Goal: Task Accomplishment & Management: Use online tool/utility

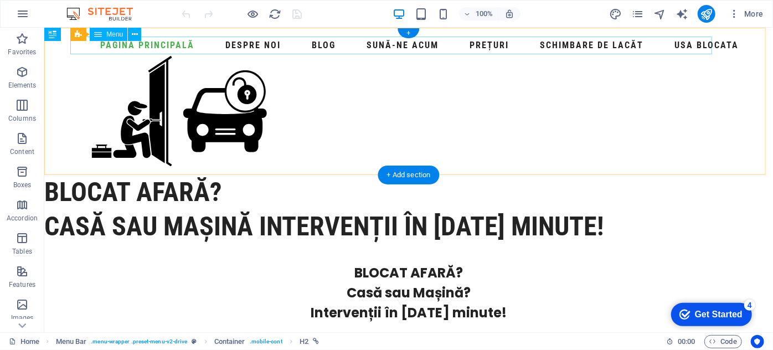
click at [398, 46] on nav "Pagina principală Despre noi Blog Sună-ne acum Prețuri Schimbare De Lacăt Usa B…" at bounding box center [408, 45] width 669 height 18
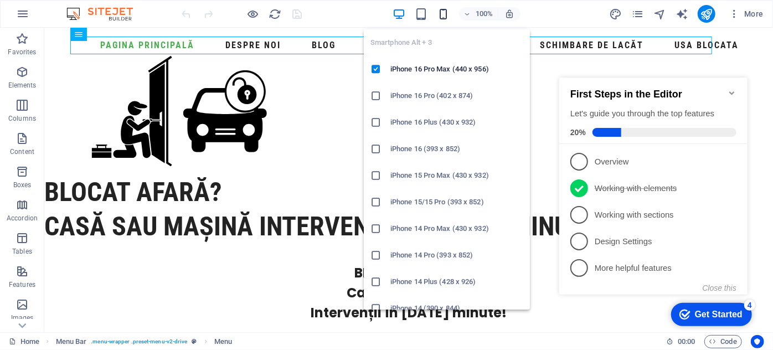
click at [449, 18] on icon "button" at bounding box center [443, 14] width 13 height 13
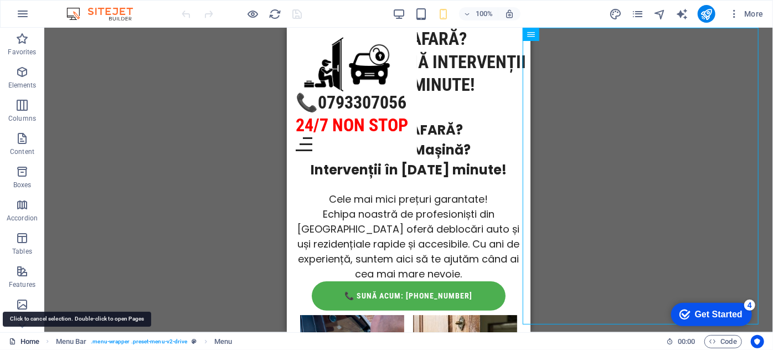
click at [39, 342] on link "Home" at bounding box center [24, 341] width 30 height 13
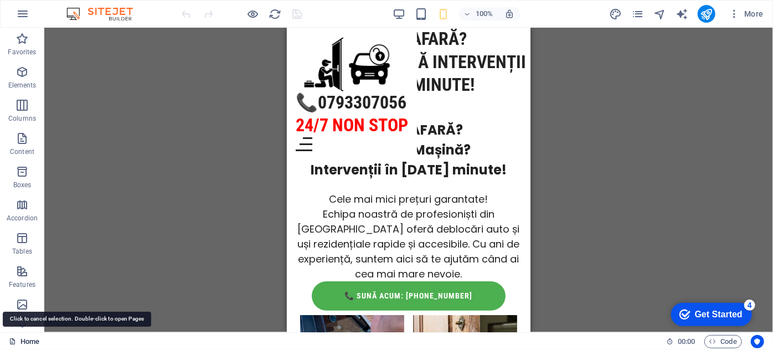
click at [37, 342] on link "Home" at bounding box center [24, 341] width 30 height 13
click at [12, 342] on icon at bounding box center [12, 341] width 7 height 7
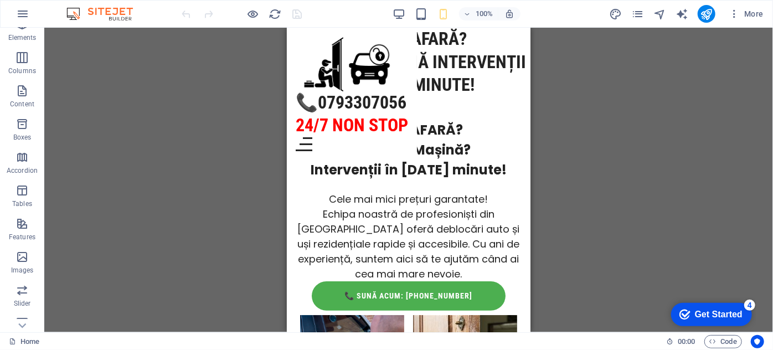
scroll to position [50, 0]
click at [34, 340] on link "Home" at bounding box center [24, 341] width 30 height 13
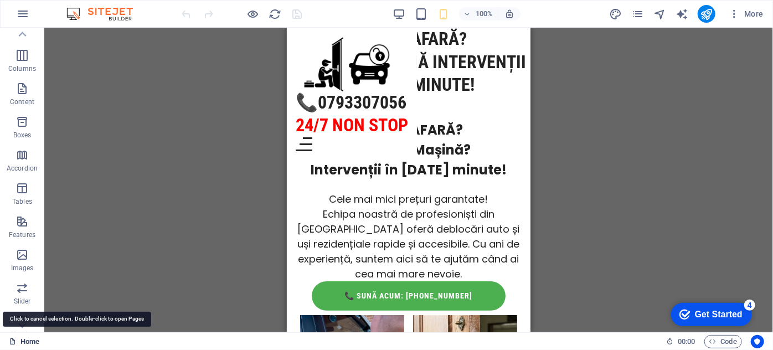
click at [34, 340] on link "Home" at bounding box center [24, 341] width 30 height 13
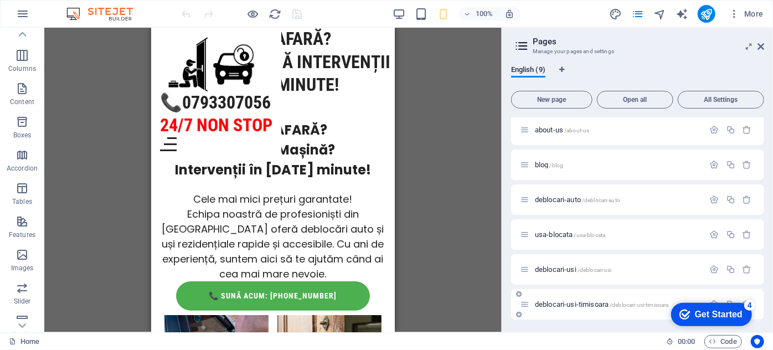
scroll to position [0, 0]
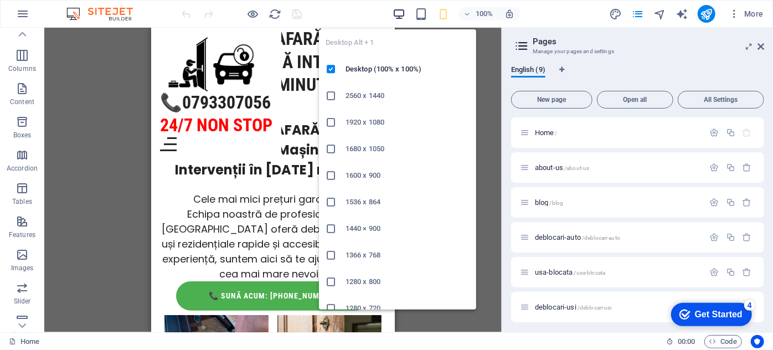
click at [402, 19] on icon "button" at bounding box center [399, 14] width 13 height 13
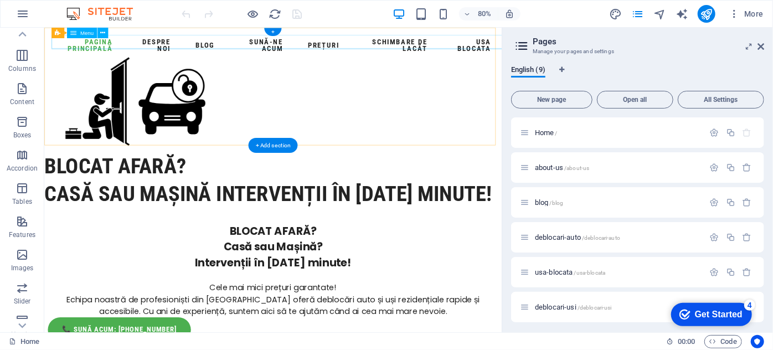
click at [374, 44] on nav "Pagina principală Despre noi Blog Sună-ne acum Prețuri Schimbare De Lacăt Usa B…" at bounding box center [330, 49] width 554 height 27
select select
select select "1"
select select
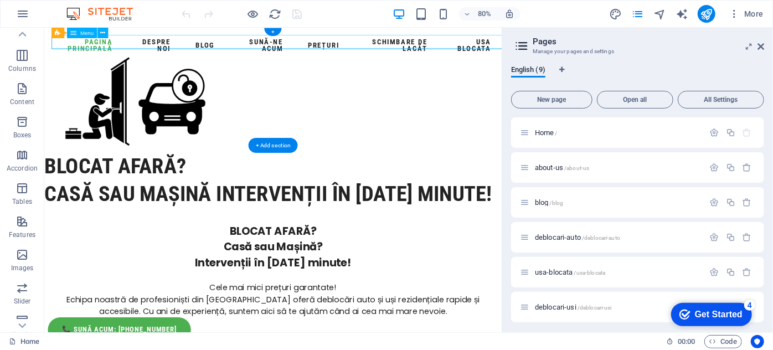
select select "2"
select select
select select "7"
select select
select select "8"
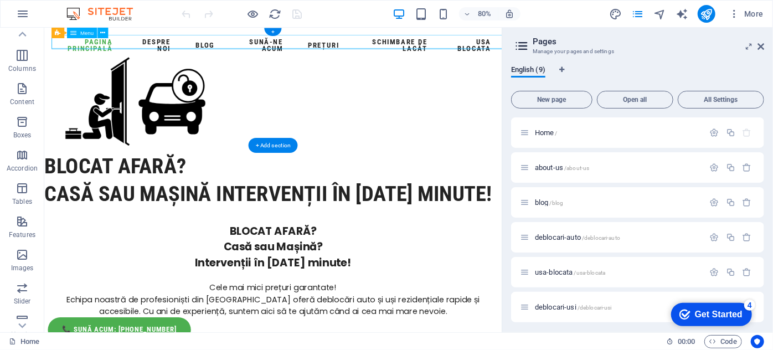
select select
select select "4"
select select
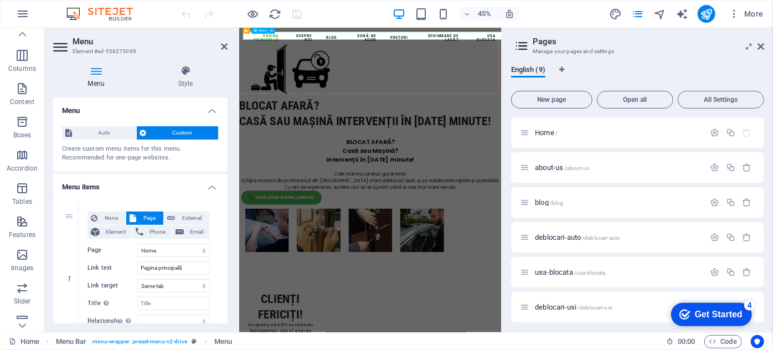
click at [558, 45] on nav "Pagina principală Despre noi Blog Sună-ne acum Prețuri Schimbare De Lacăt Usa B…" at bounding box center [530, 49] width 565 height 27
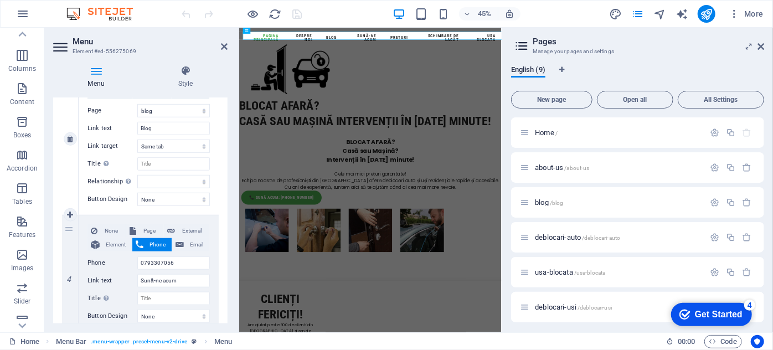
scroll to position [503, 0]
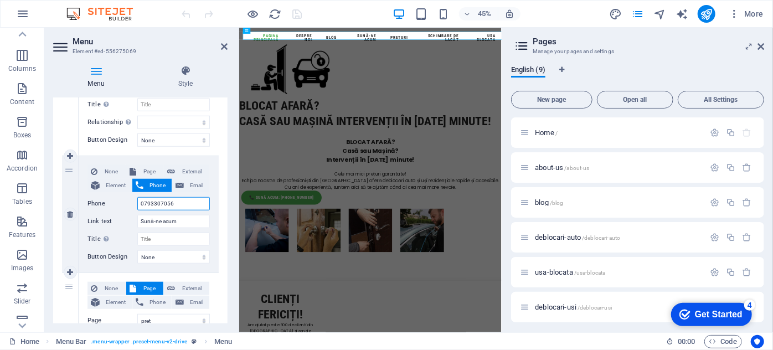
click at [188, 204] on input "0793307056" at bounding box center [173, 203] width 73 height 13
click at [135, 174] on button "Page" at bounding box center [144, 171] width 37 height 13
select select
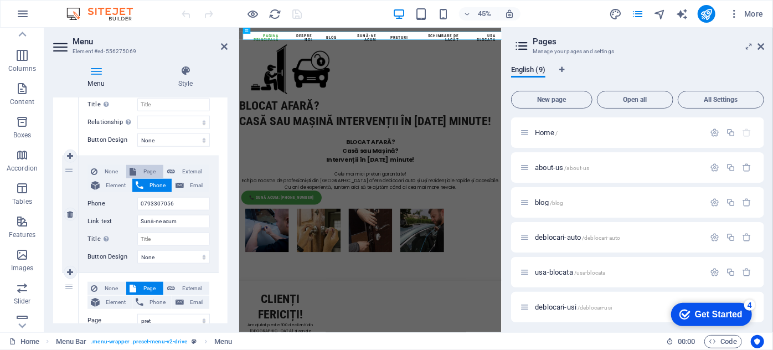
select select
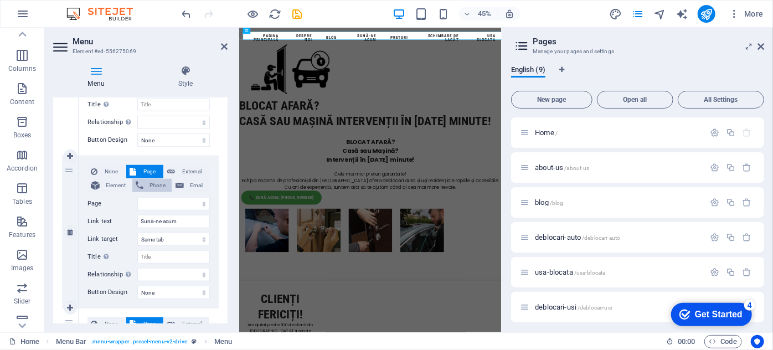
click at [140, 182] on icon at bounding box center [140, 185] width 8 height 13
select select
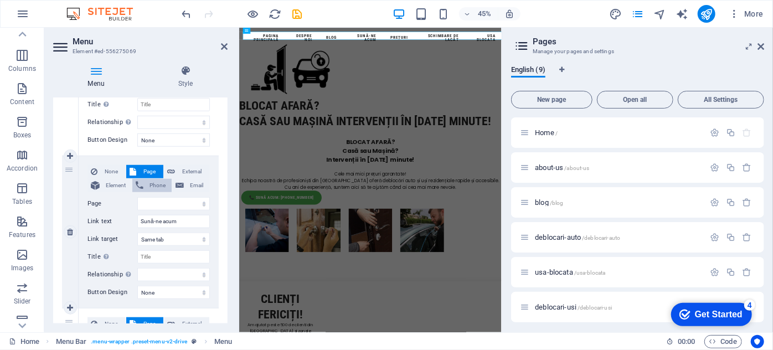
select select
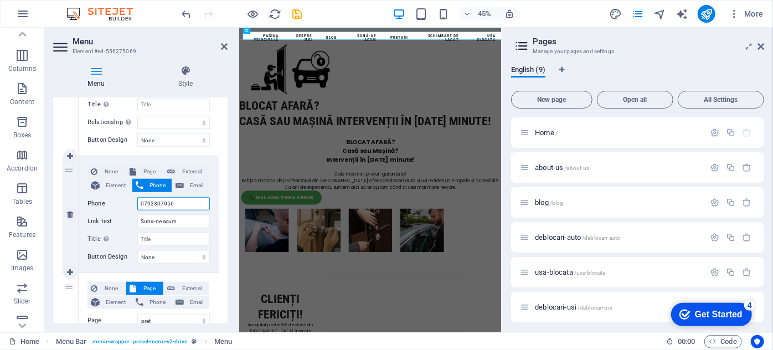
click at [180, 208] on input "0793307056" at bounding box center [173, 203] width 73 height 13
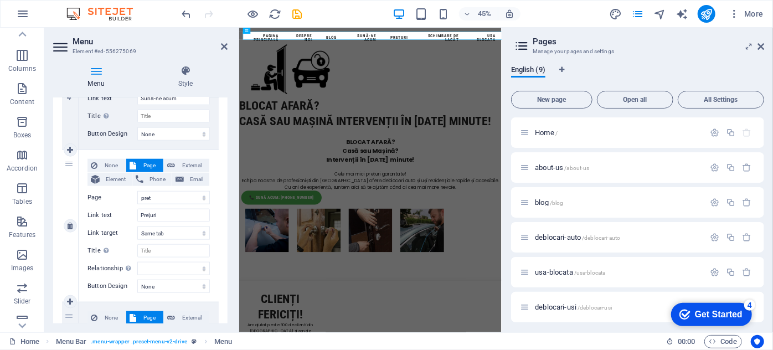
scroll to position [705, 0]
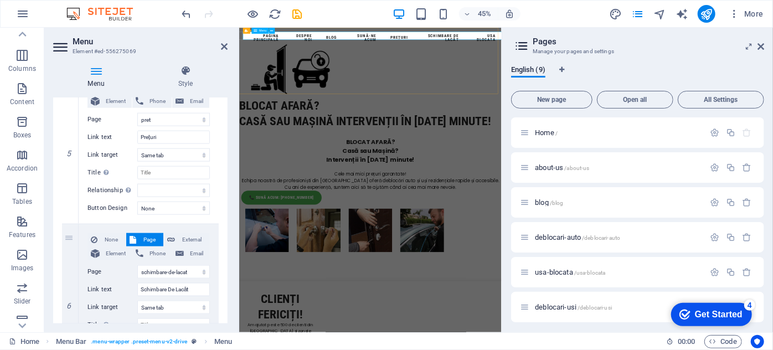
click at [539, 41] on nav "Pagina principală Despre noi Blog Sună-ne acum Prețuri Schimbare De Lacăt Usa B…" at bounding box center [530, 49] width 565 height 27
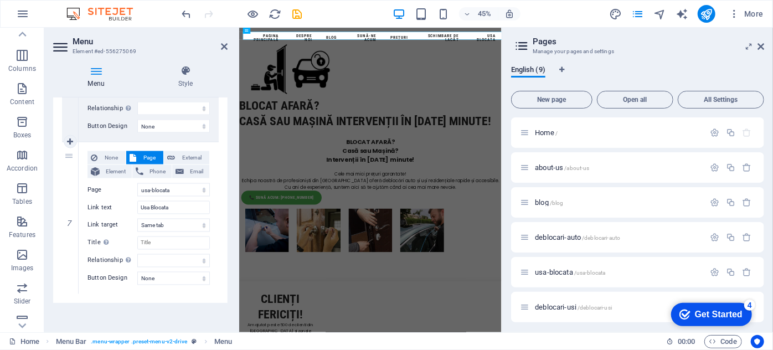
scroll to position [939, 0]
click at [153, 167] on span "Phone" at bounding box center [158, 170] width 22 height 13
select select
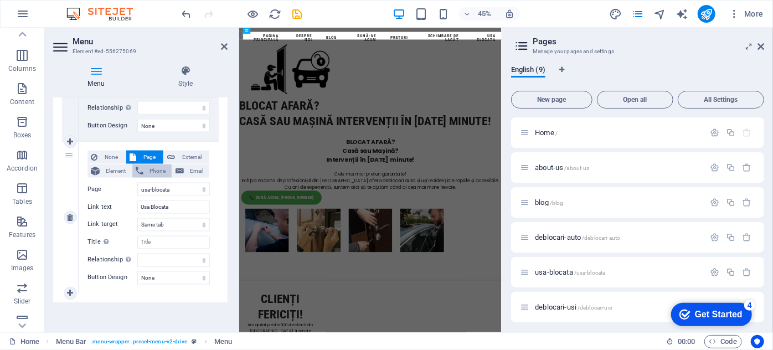
select select
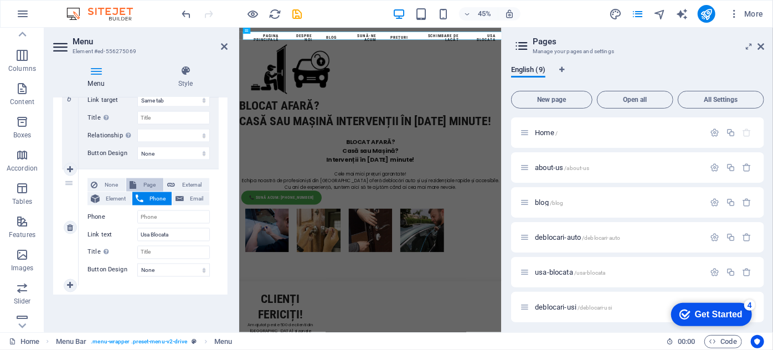
click at [146, 183] on span "Page" at bounding box center [150, 184] width 20 height 13
select select
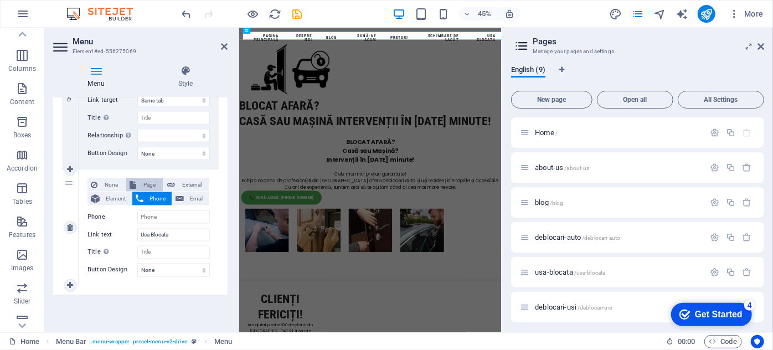
select select
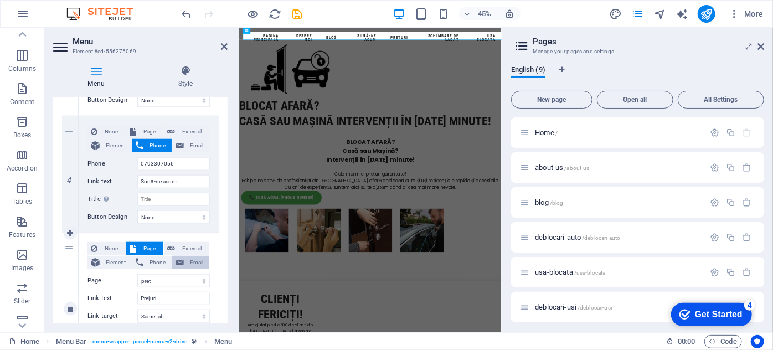
scroll to position [509, 0]
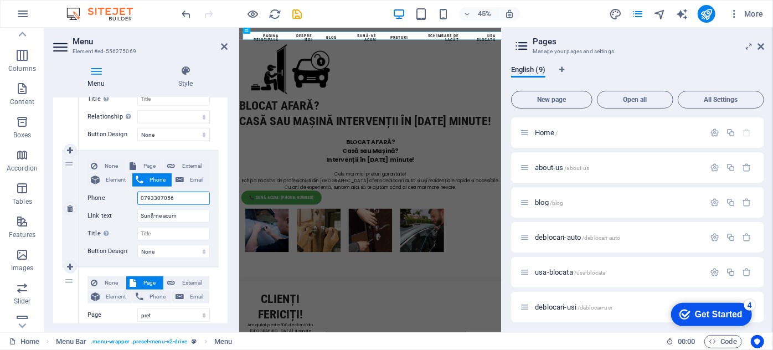
click at [180, 196] on input "0793307056" at bounding box center [173, 198] width 73 height 13
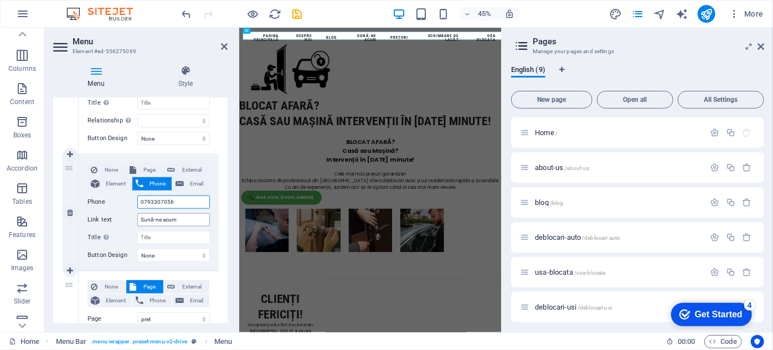
scroll to position [554, 0]
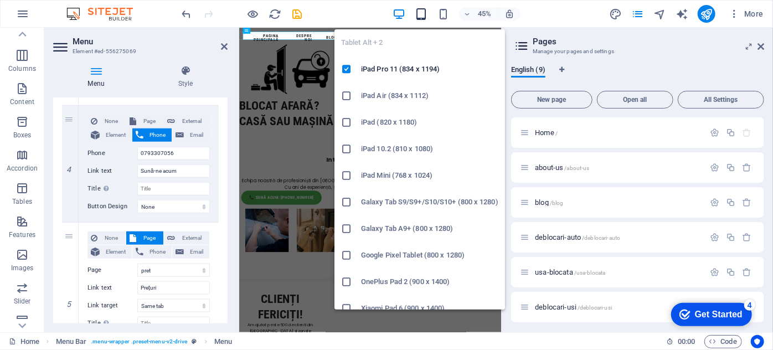
click at [424, 8] on icon "button" at bounding box center [421, 14] width 13 height 13
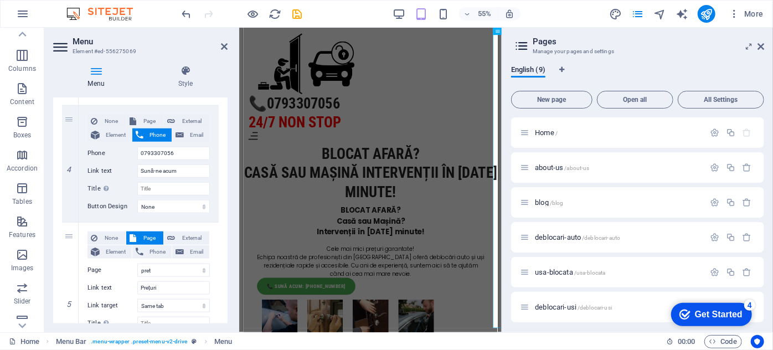
click at [436, 13] on div "55%" at bounding box center [457, 14] width 128 height 18
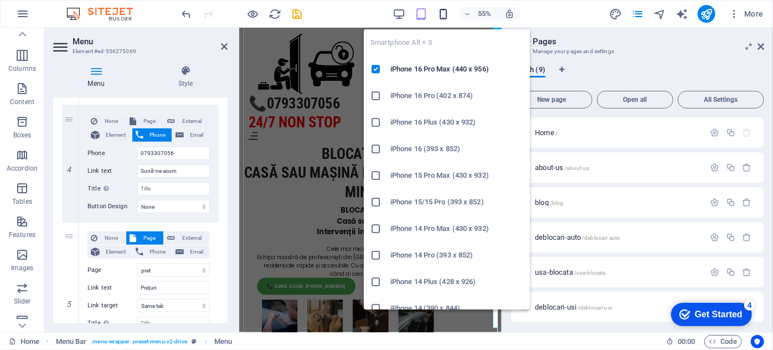
click at [441, 13] on icon "button" at bounding box center [443, 14] width 13 height 13
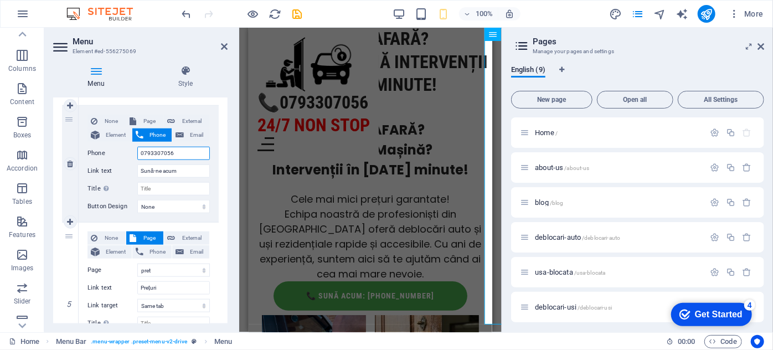
click at [183, 150] on input "0793307056" at bounding box center [173, 153] width 73 height 13
click at [703, 14] on icon "publish" at bounding box center [706, 14] width 13 height 13
